Goal: Task Accomplishment & Management: Complete application form

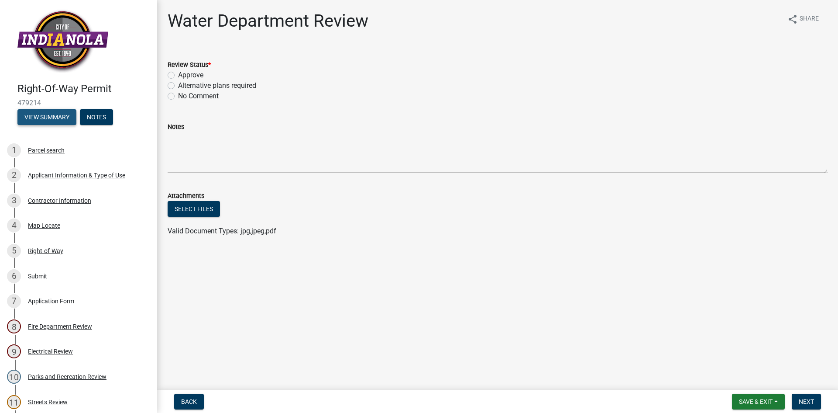
click at [69, 120] on button "View Summary" at bounding box center [46, 117] width 59 height 16
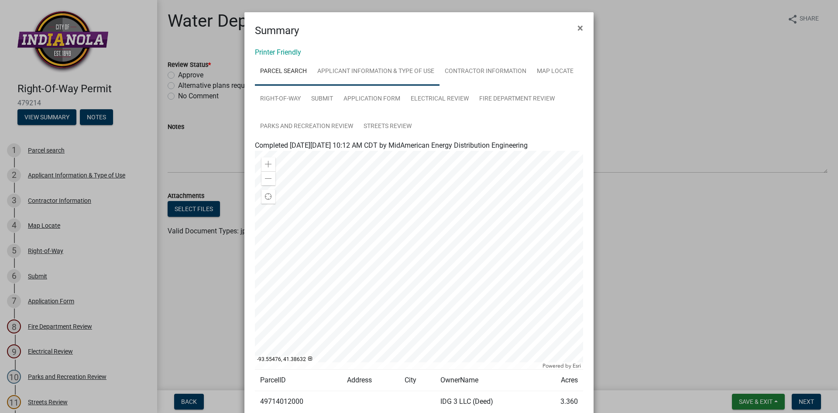
click at [407, 82] on link "Applicant Information & Type of Use" at bounding box center [376, 72] width 128 height 28
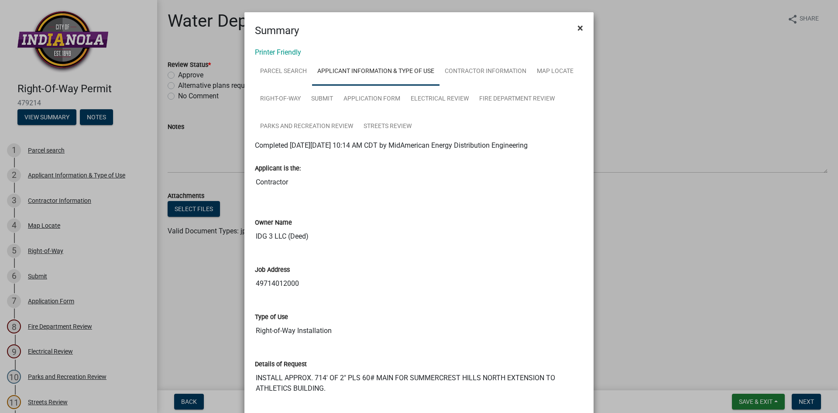
click at [579, 23] on span "×" at bounding box center [581, 28] width 6 height 12
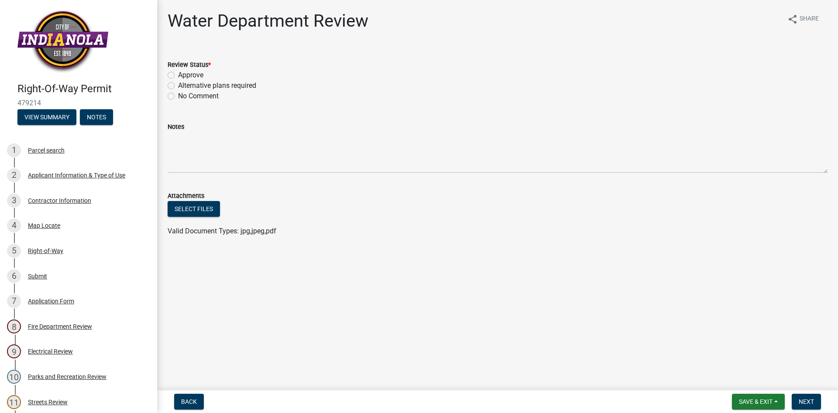
click at [178, 77] on label "Approve" at bounding box center [190, 75] width 25 height 10
click at [178, 76] on input "Approve" at bounding box center [181, 73] width 6 height 6
radio input "true"
click at [801, 395] on button "Next" at bounding box center [806, 401] width 29 height 16
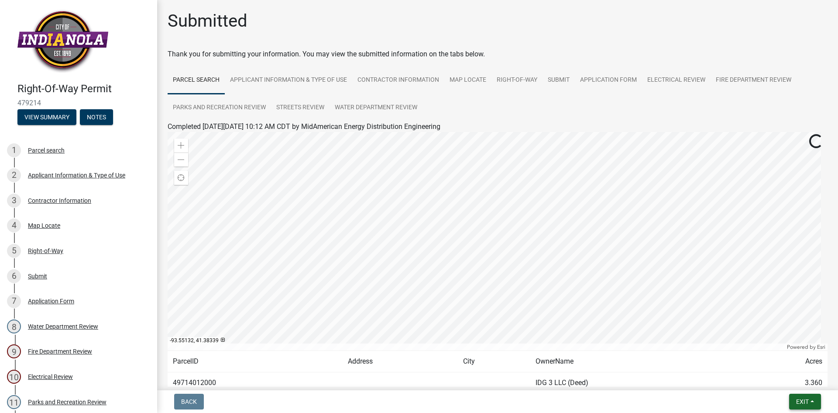
click at [805, 397] on button "Exit" at bounding box center [806, 401] width 32 height 16
click at [787, 375] on button "Save & Exit" at bounding box center [787, 378] width 70 height 21
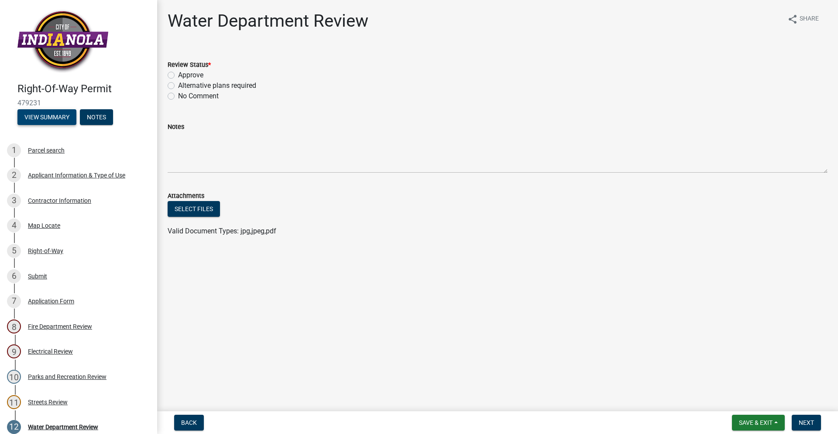
click at [37, 110] on button "View Summary" at bounding box center [46, 117] width 59 height 16
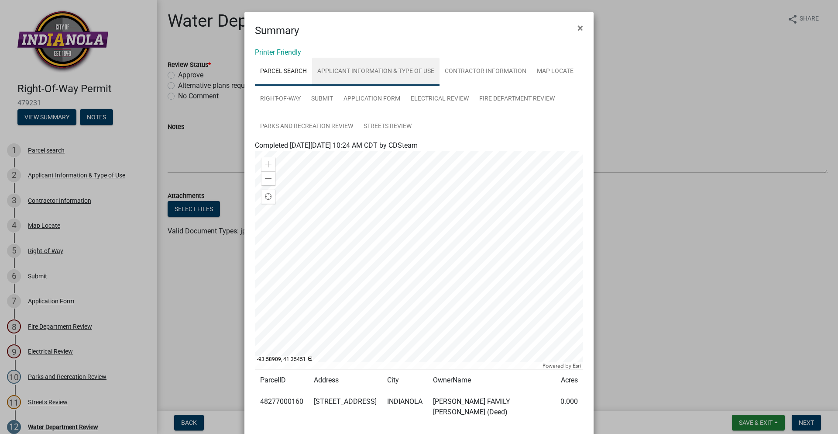
click at [404, 73] on link "Applicant Information & Type of Use" at bounding box center [376, 72] width 128 height 28
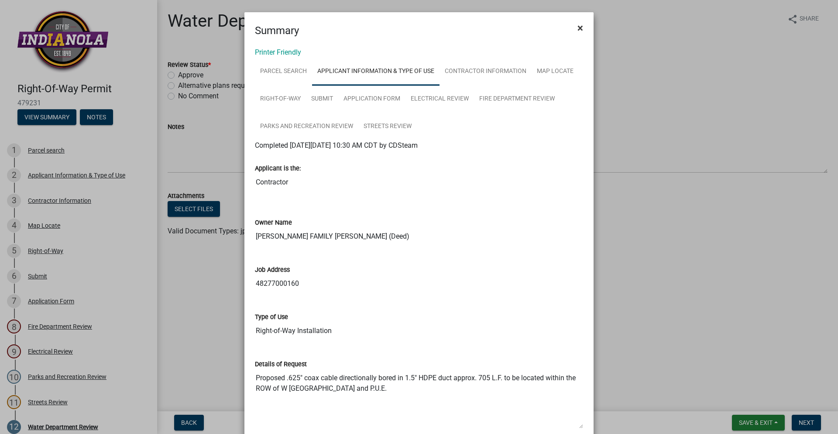
click at [578, 30] on span "×" at bounding box center [581, 28] width 6 height 12
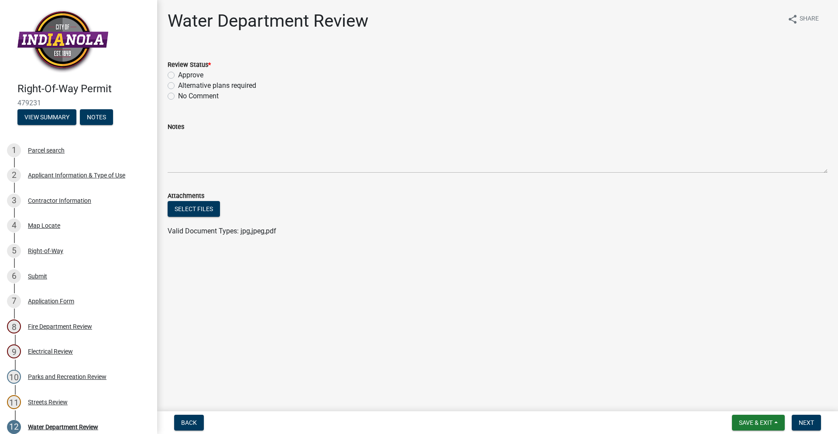
click at [178, 76] on label "Approve" at bounding box center [190, 75] width 25 height 10
click at [178, 76] on input "Approve" at bounding box center [181, 73] width 6 height 6
radio input "true"
click at [810, 424] on span "Next" at bounding box center [806, 422] width 15 height 7
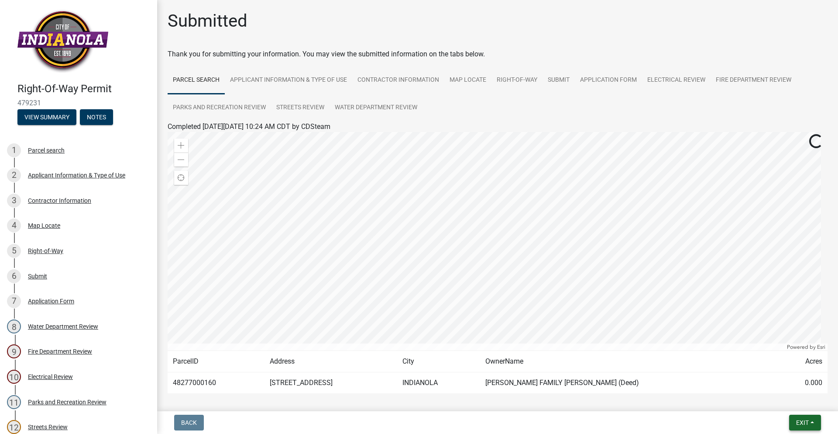
click at [811, 429] on button "Exit" at bounding box center [806, 422] width 32 height 16
click at [791, 397] on button "Save & Exit" at bounding box center [787, 399] width 70 height 21
